Goal: Transaction & Acquisition: Purchase product/service

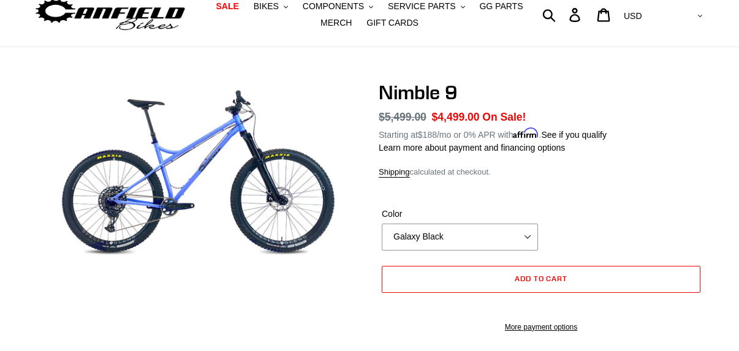
select select "highest-rating"
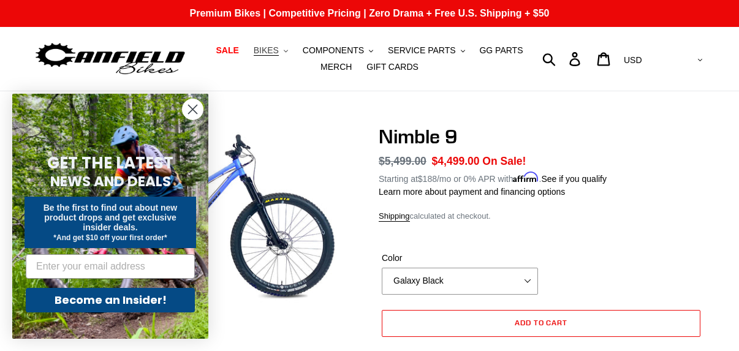
click at [279, 55] on span "BIKES" at bounding box center [266, 50] width 25 height 10
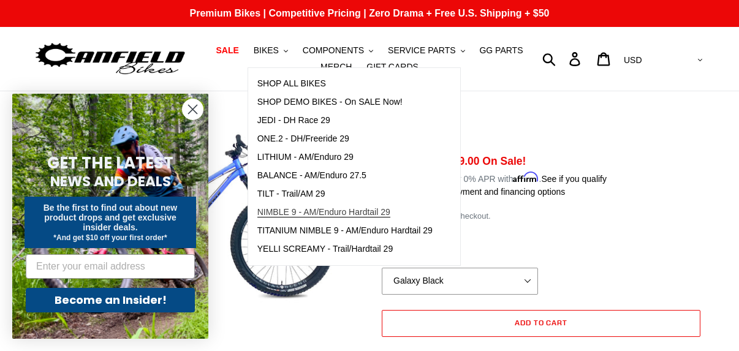
click at [292, 206] on link "NIMBLE 9 - AM/Enduro Hardtail 29" at bounding box center [345, 212] width 194 height 18
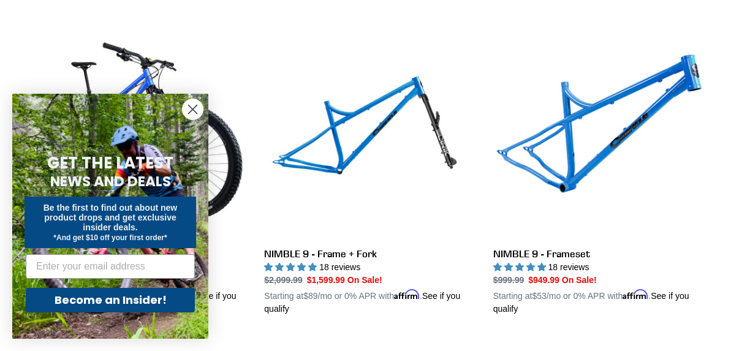
scroll to position [337, 0]
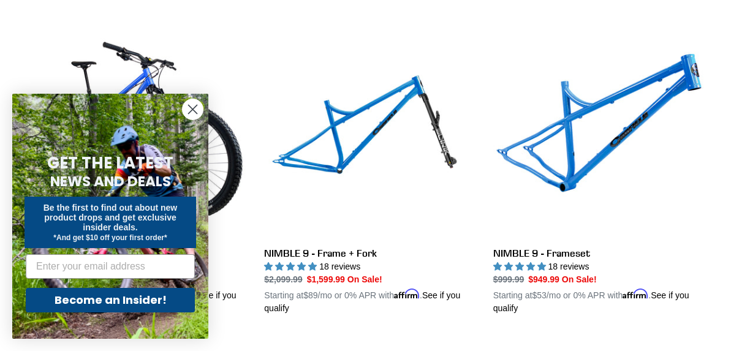
click at [194, 109] on circle "Close dialog" at bounding box center [192, 109] width 20 height 20
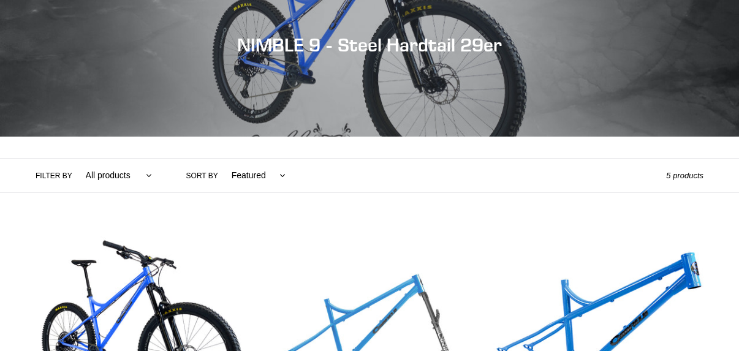
scroll to position [0, 0]
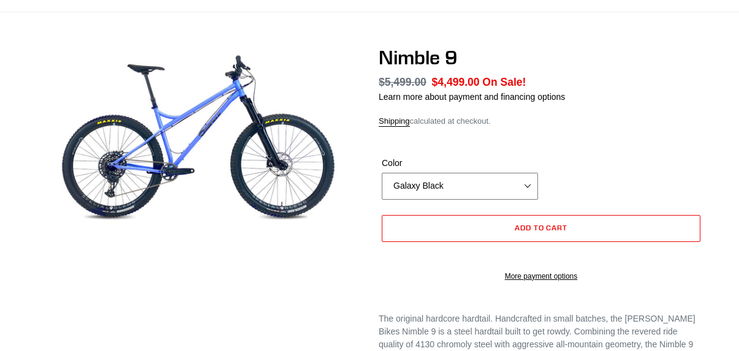
scroll to position [79, 0]
select select "highest-rating"
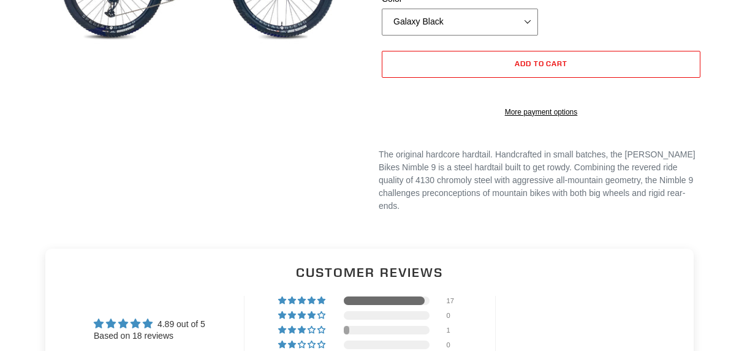
scroll to position [260, 0]
